Goal: Communication & Community: Ask a question

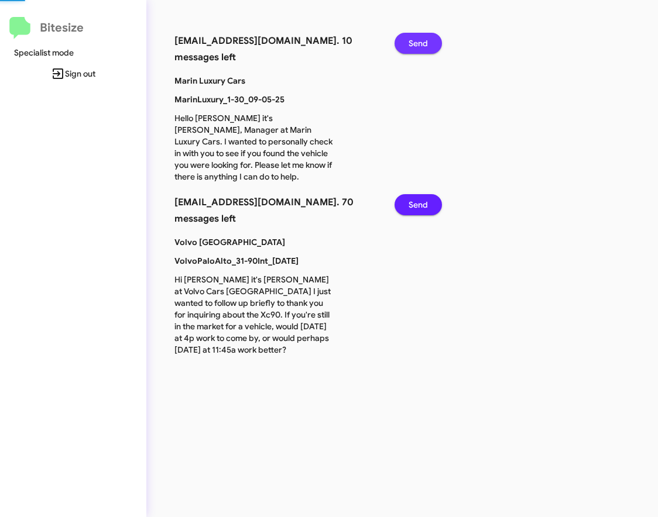
click at [431, 47] on button "Send" at bounding box center [417, 43] width 47 height 21
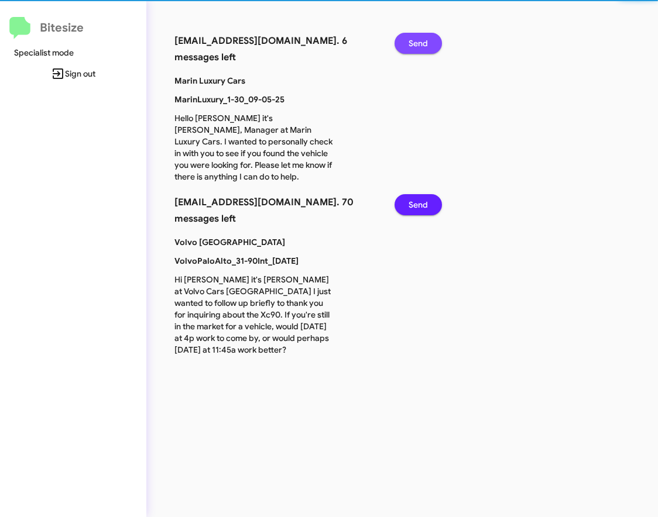
click at [431, 47] on button "Send" at bounding box center [417, 43] width 47 height 21
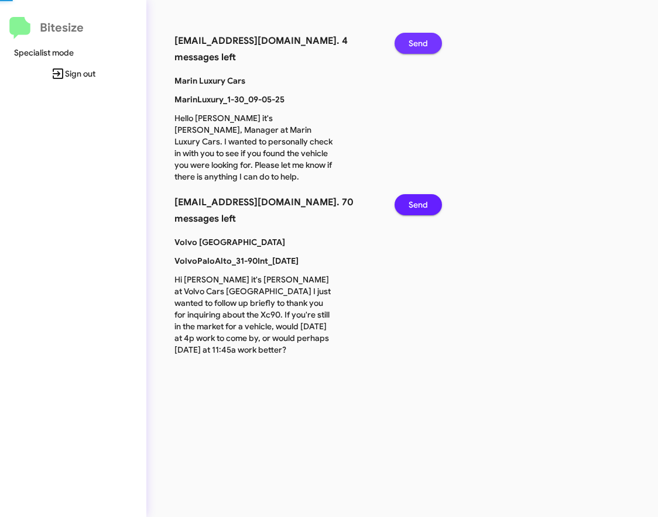
click at [431, 47] on button "Send" at bounding box center [417, 43] width 47 height 21
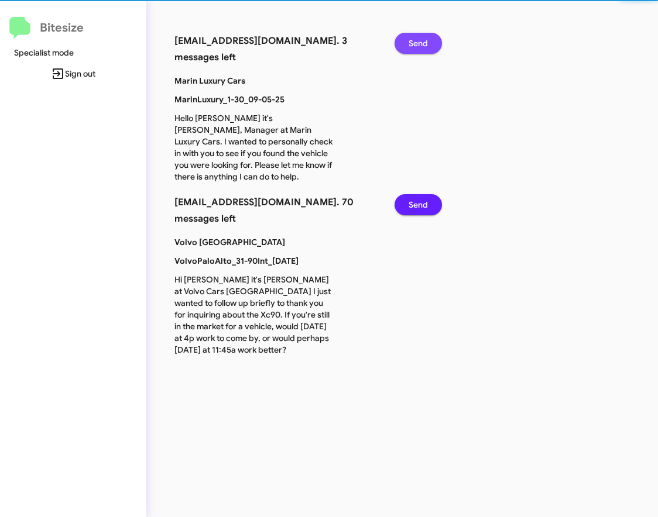
click at [431, 47] on button "Send" at bounding box center [417, 43] width 47 height 21
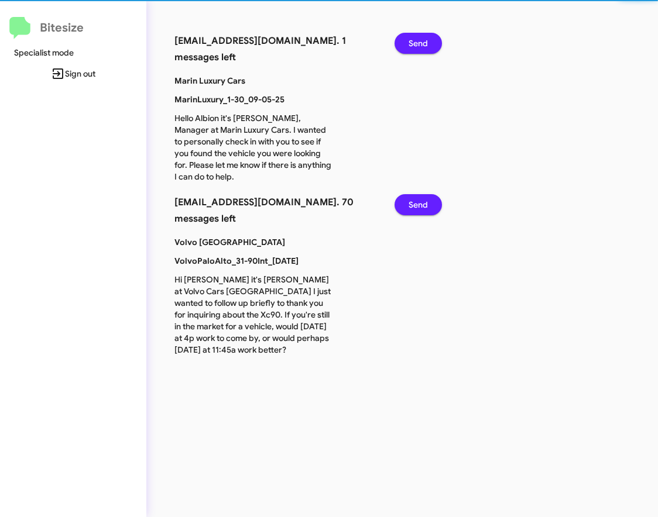
click at [431, 47] on button "Send" at bounding box center [417, 43] width 47 height 21
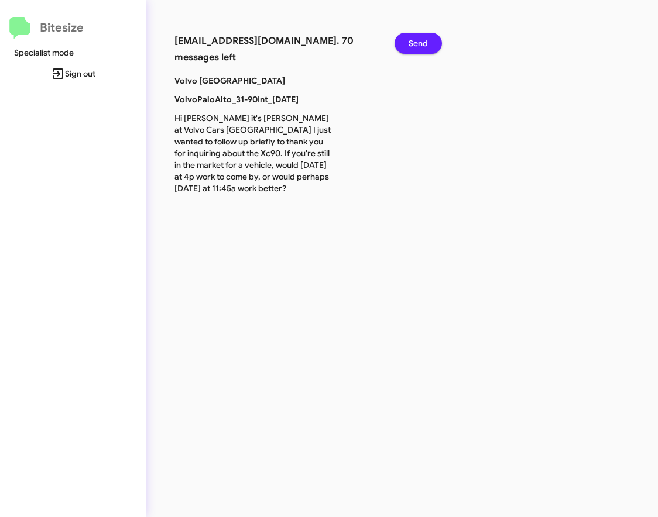
click at [431, 47] on button "Send" at bounding box center [417, 43] width 47 height 21
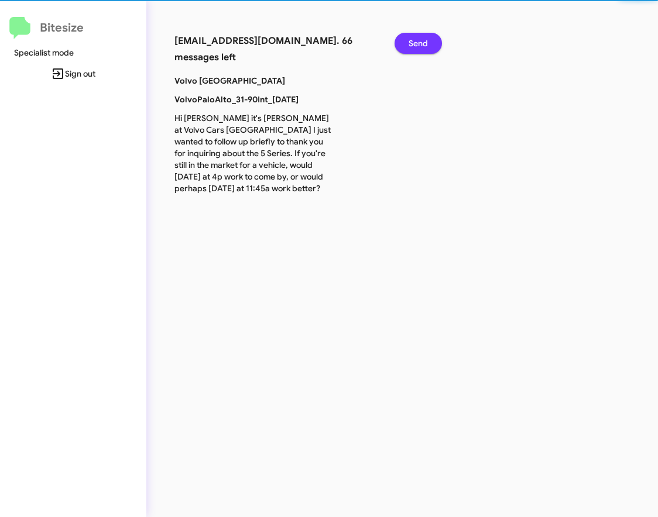
click at [431, 47] on button "Send" at bounding box center [417, 43] width 47 height 21
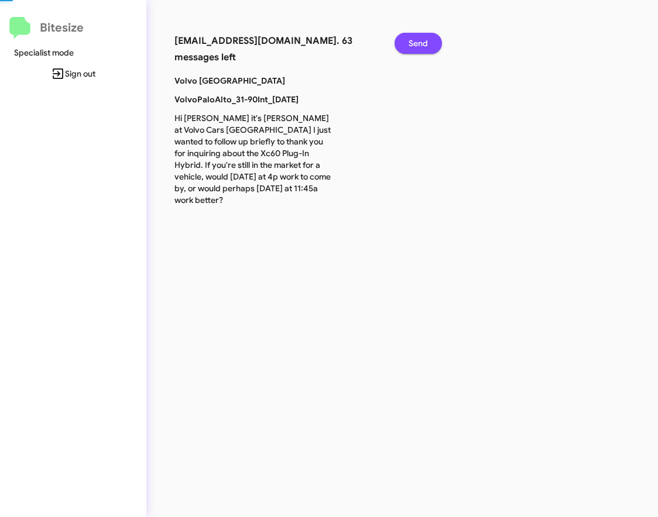
click at [431, 47] on button "Send" at bounding box center [417, 43] width 47 height 21
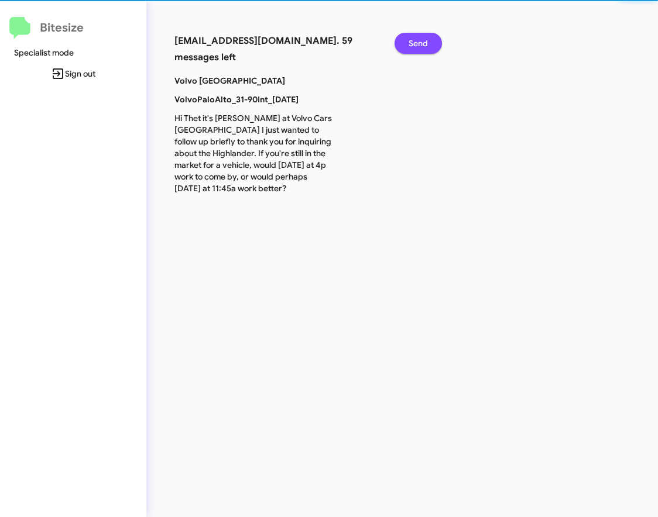
click at [431, 47] on button "Send" at bounding box center [417, 43] width 47 height 21
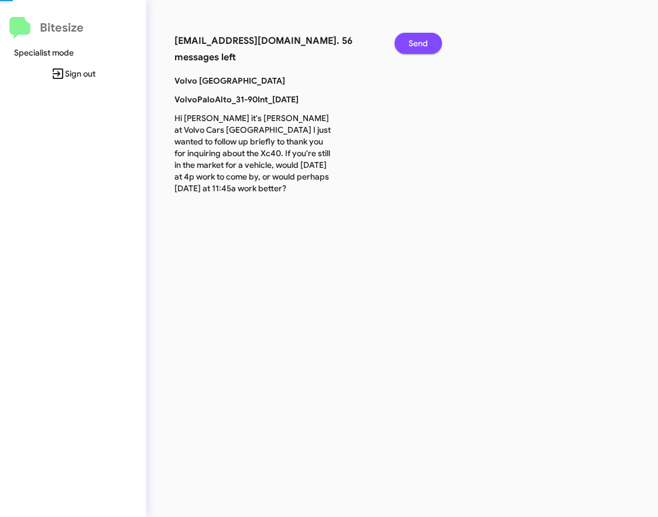
click at [431, 47] on button "Send" at bounding box center [417, 43] width 47 height 21
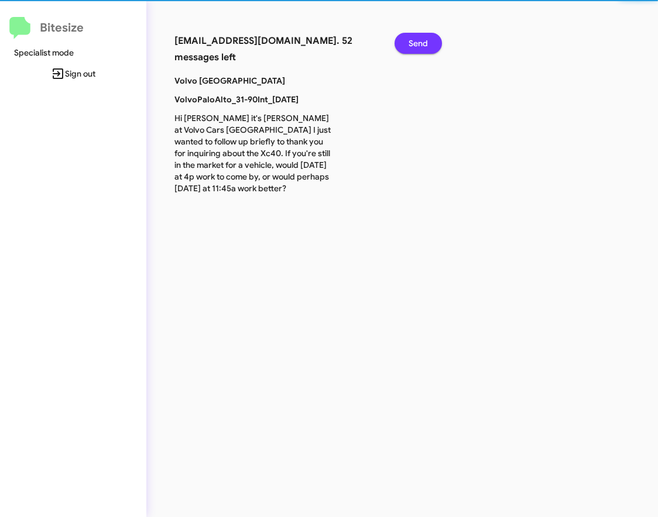
click at [431, 47] on button "Send" at bounding box center [417, 43] width 47 height 21
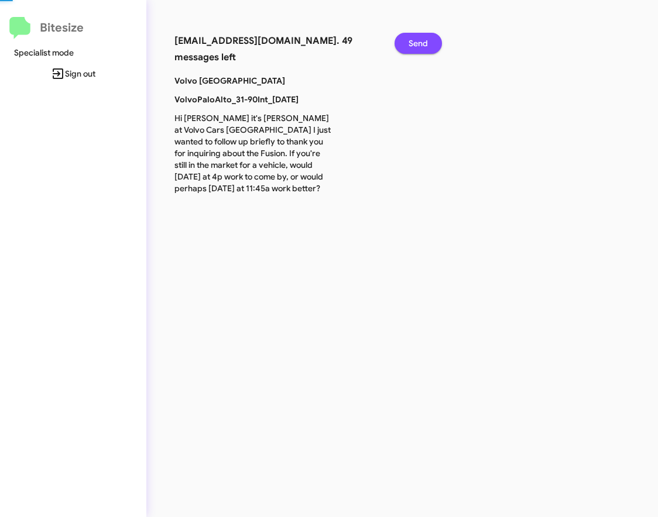
click at [431, 47] on button "Send" at bounding box center [417, 43] width 47 height 21
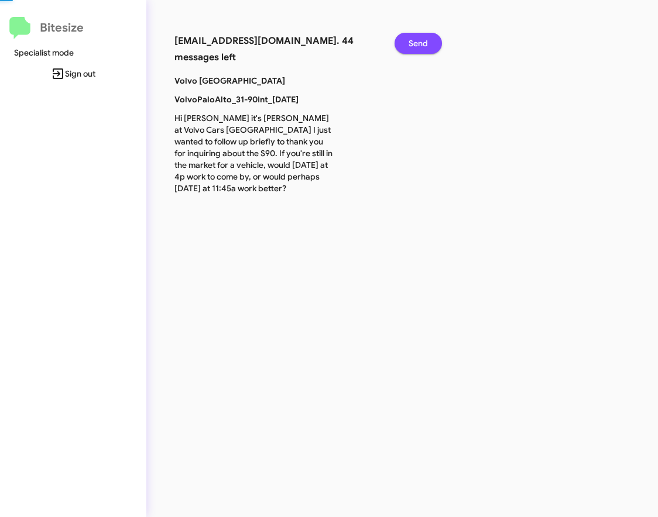
click at [431, 47] on button "Send" at bounding box center [417, 43] width 47 height 21
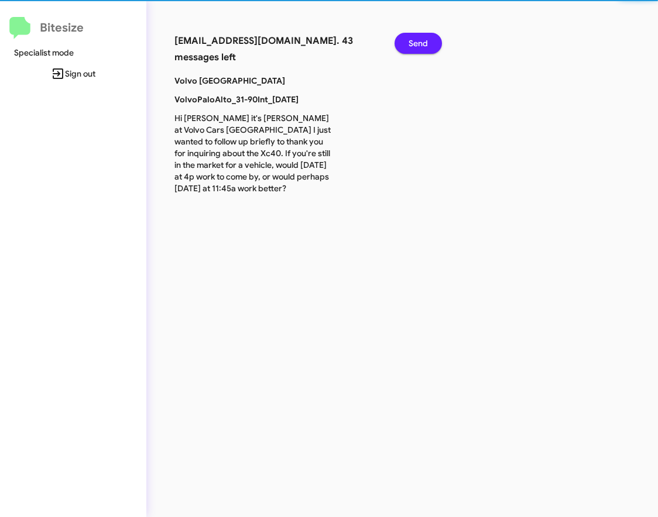
click at [431, 47] on button "Send" at bounding box center [417, 43] width 47 height 21
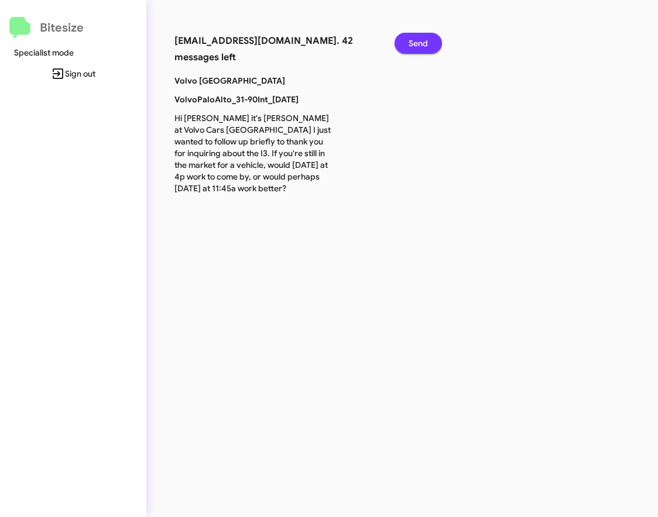
click at [431, 47] on button "Send" at bounding box center [417, 43] width 47 height 21
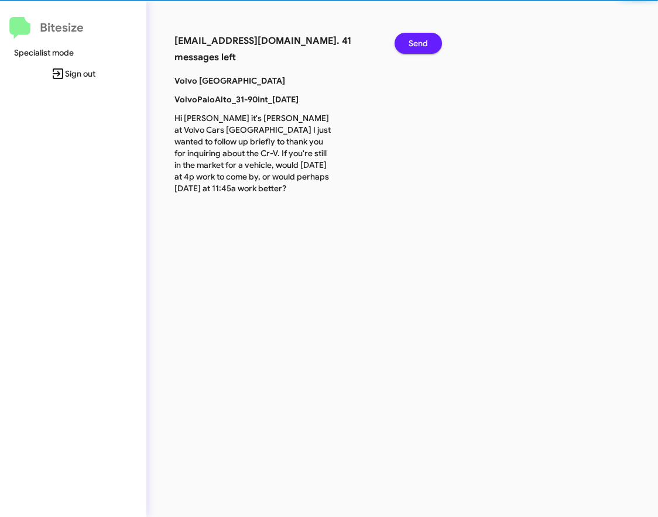
click at [431, 47] on button "Send" at bounding box center [417, 43] width 47 height 21
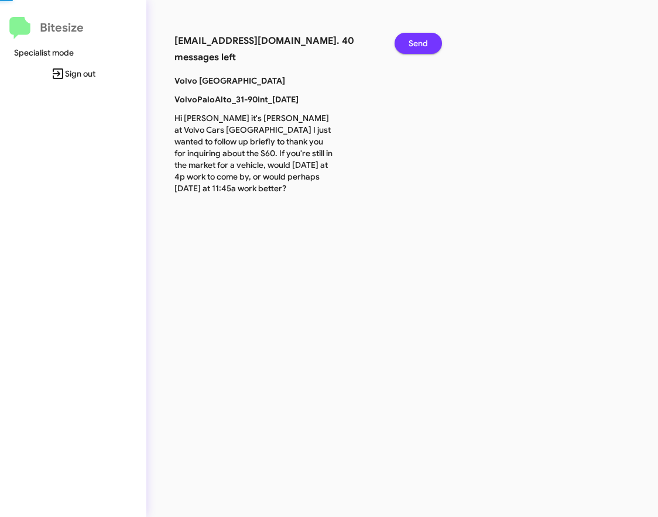
click at [431, 47] on button "Send" at bounding box center [417, 43] width 47 height 21
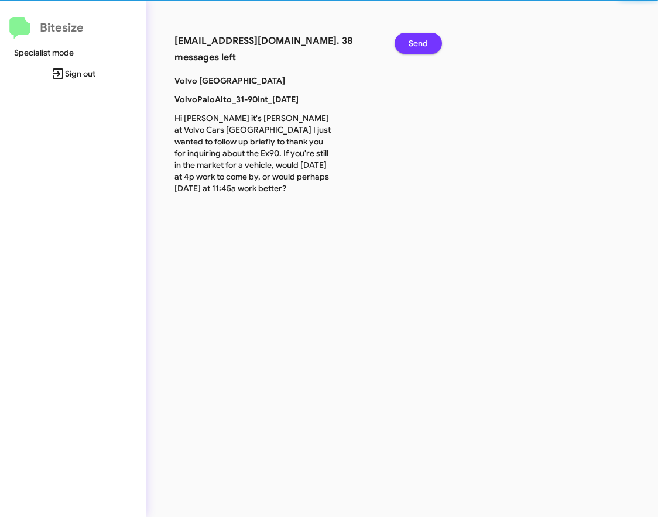
click at [431, 47] on button "Send" at bounding box center [417, 43] width 47 height 21
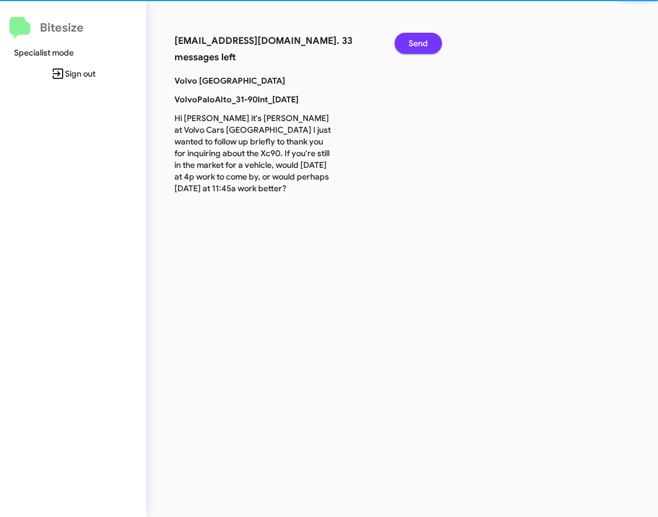
click at [431, 47] on button "Send" at bounding box center [417, 43] width 47 height 21
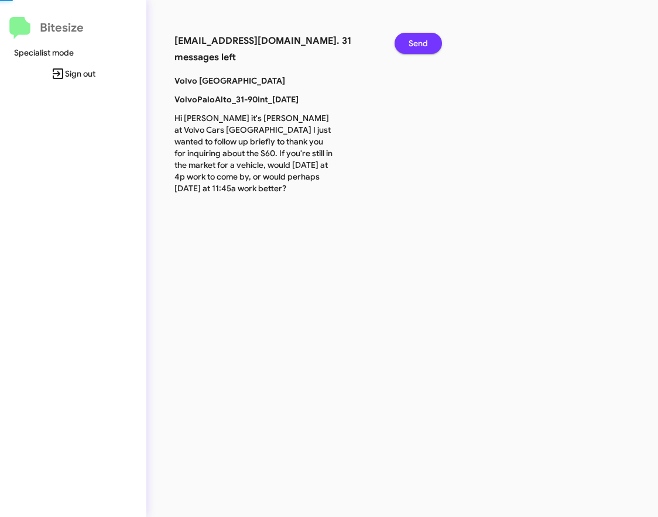
click at [431, 47] on button "Send" at bounding box center [417, 43] width 47 height 21
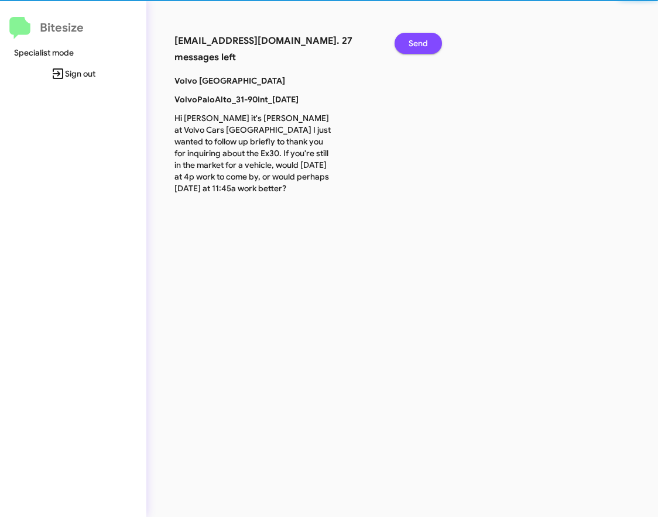
click at [431, 47] on button "Send" at bounding box center [417, 43] width 47 height 21
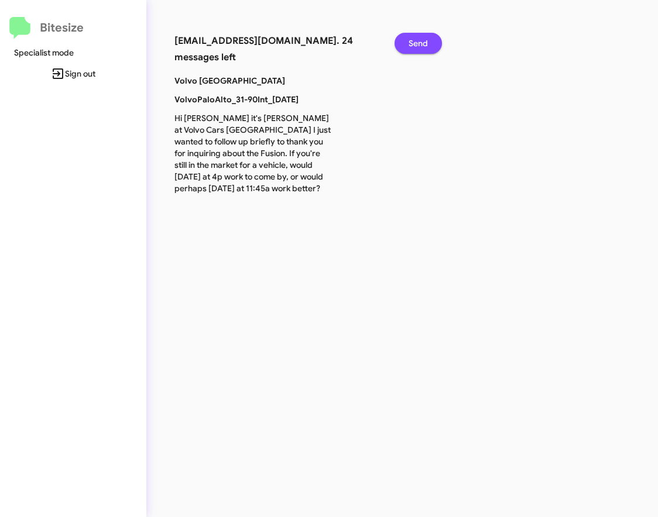
click at [431, 47] on button "Send" at bounding box center [417, 43] width 47 height 21
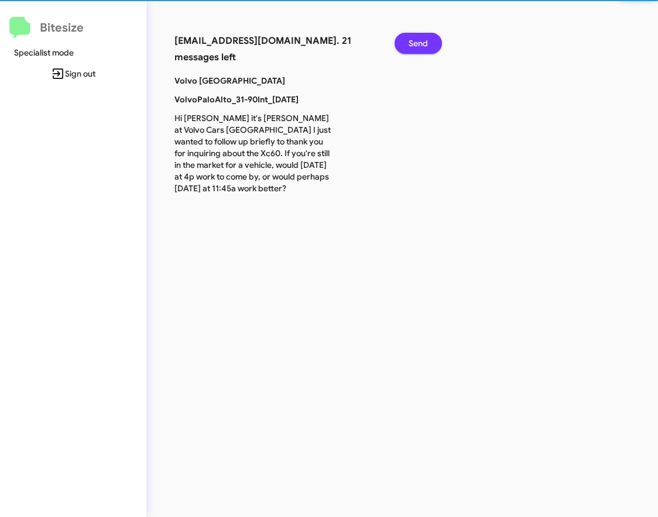
click at [431, 47] on button "Send" at bounding box center [417, 43] width 47 height 21
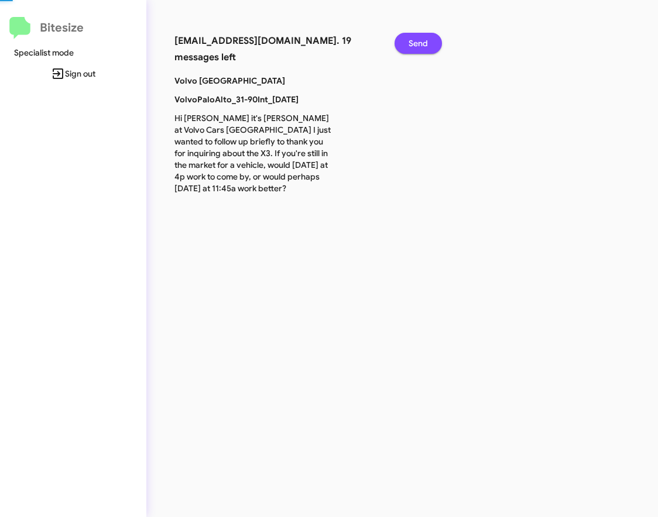
click at [431, 47] on button "Send" at bounding box center [417, 43] width 47 height 21
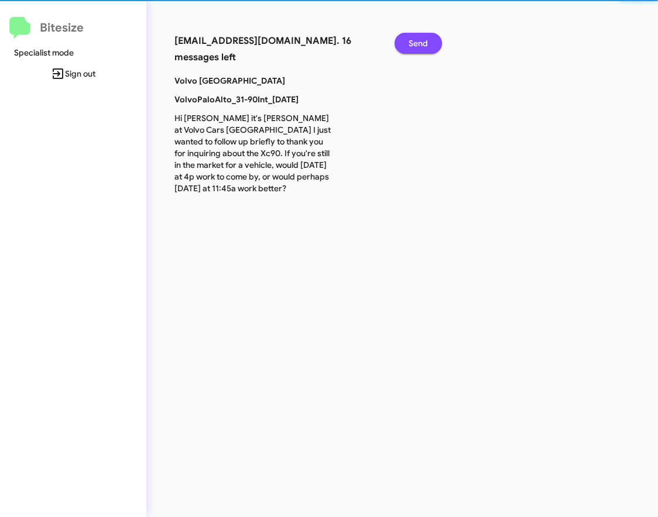
click at [431, 47] on button "Send" at bounding box center [417, 43] width 47 height 21
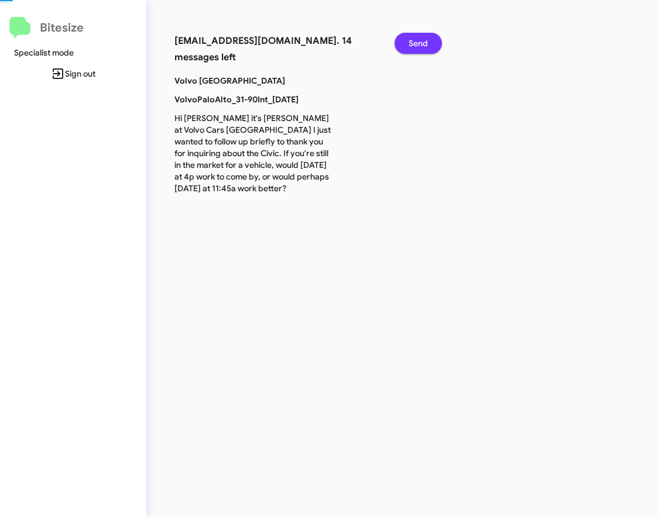
click at [431, 47] on button "Send" at bounding box center [417, 43] width 47 height 21
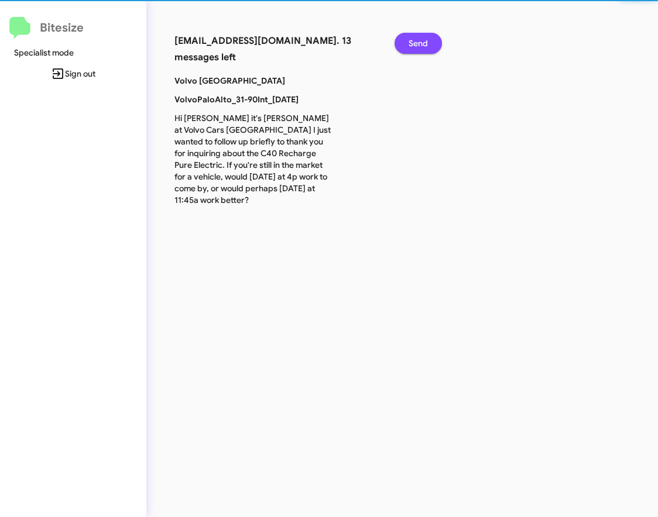
click at [431, 47] on button "Send" at bounding box center [417, 43] width 47 height 21
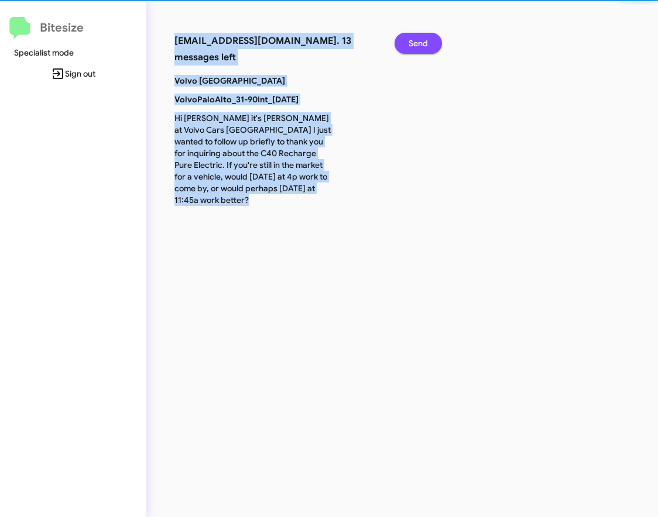
click at [431, 47] on div "[EMAIL_ADDRESS][DOMAIN_NAME]. 13 messages left Send Volvo Palo Alto VolvoPaloAl…" at bounding box center [359, 258] width 426 height 517
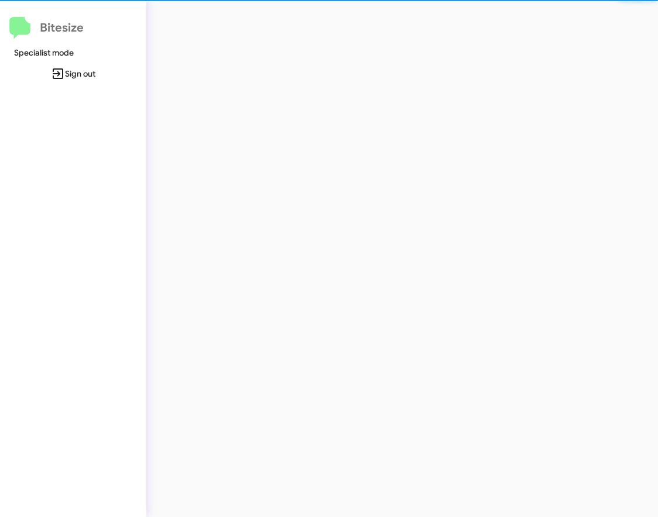
click at [431, 47] on div at bounding box center [359, 258] width 426 height 517
click at [69, 70] on span "Sign out" at bounding box center [73, 73] width 128 height 21
